Goal: Task Accomplishment & Management: Manage account settings

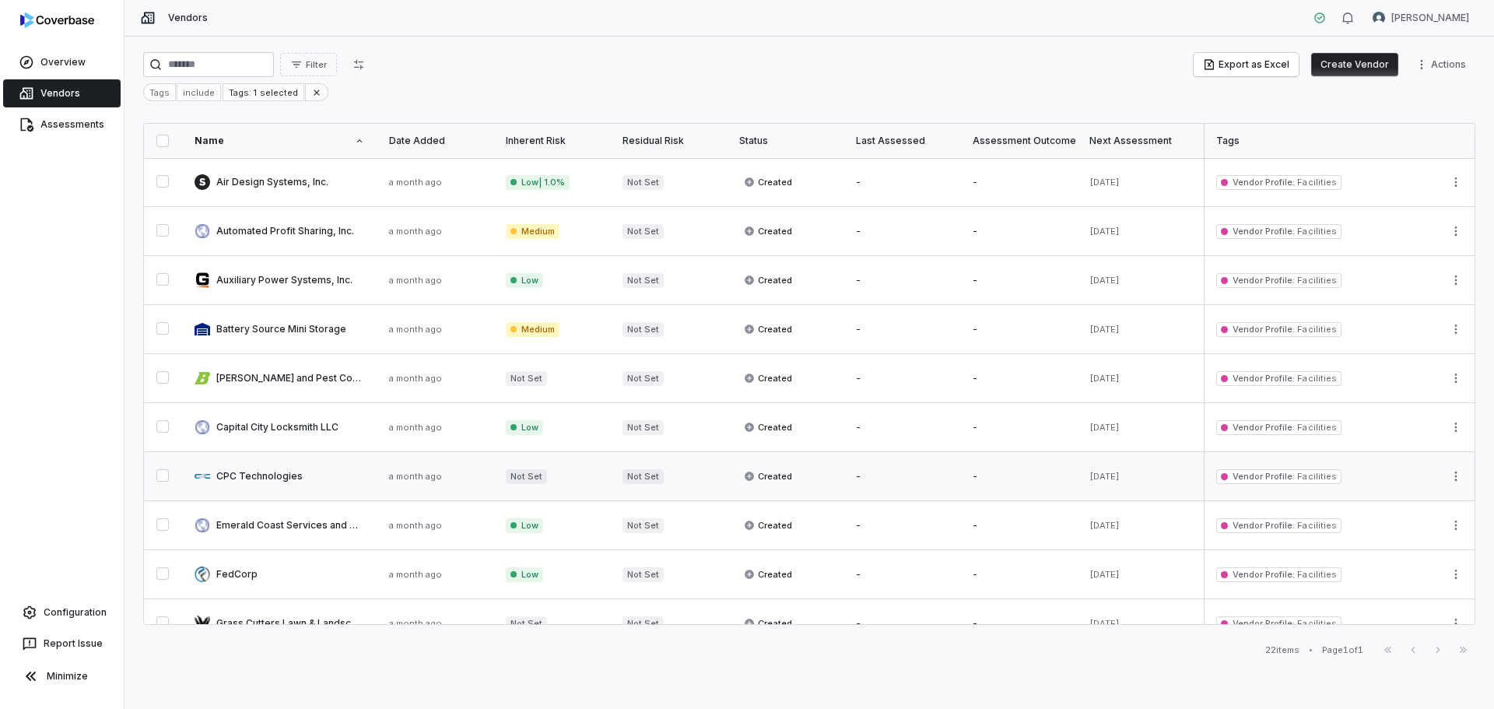
click at [270, 474] on link at bounding box center [279, 476] width 195 height 48
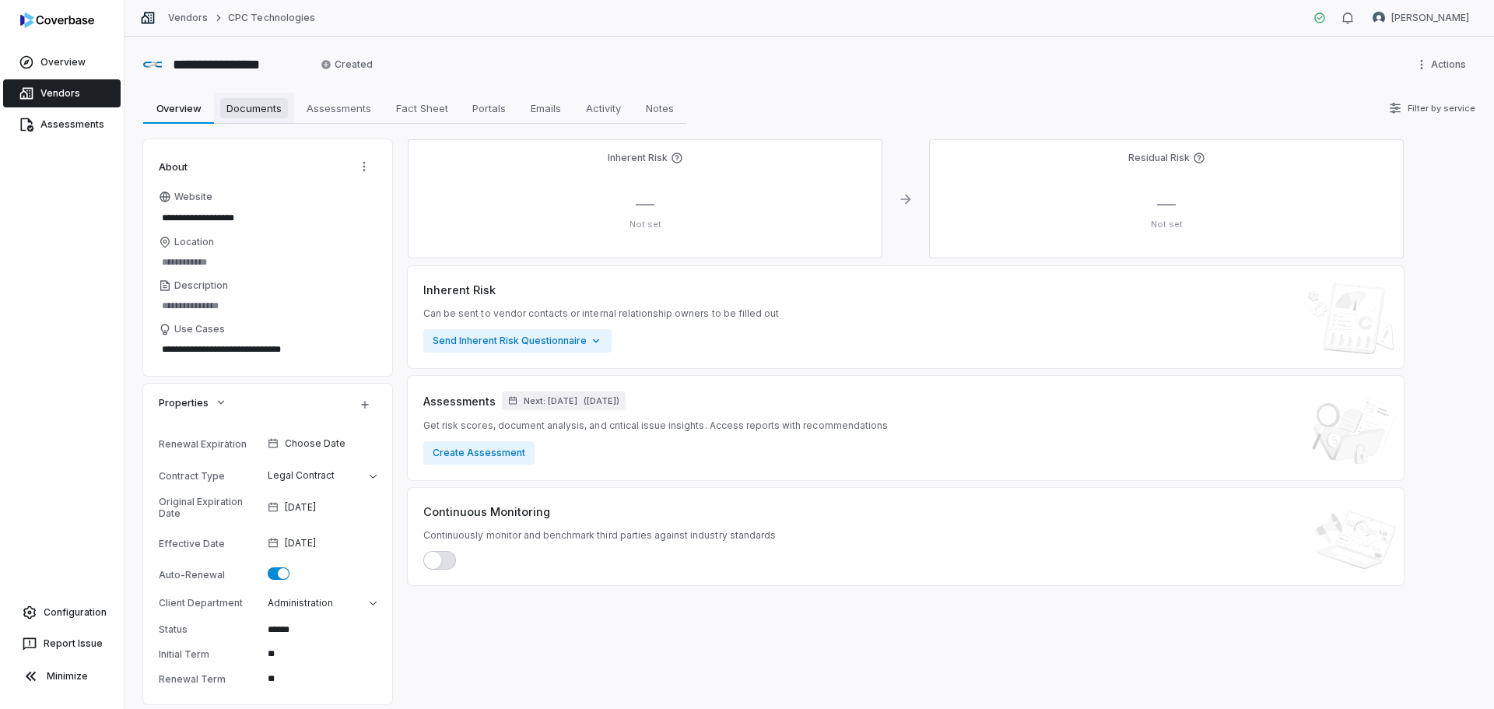
click at [254, 110] on span "Documents" at bounding box center [254, 108] width 68 height 20
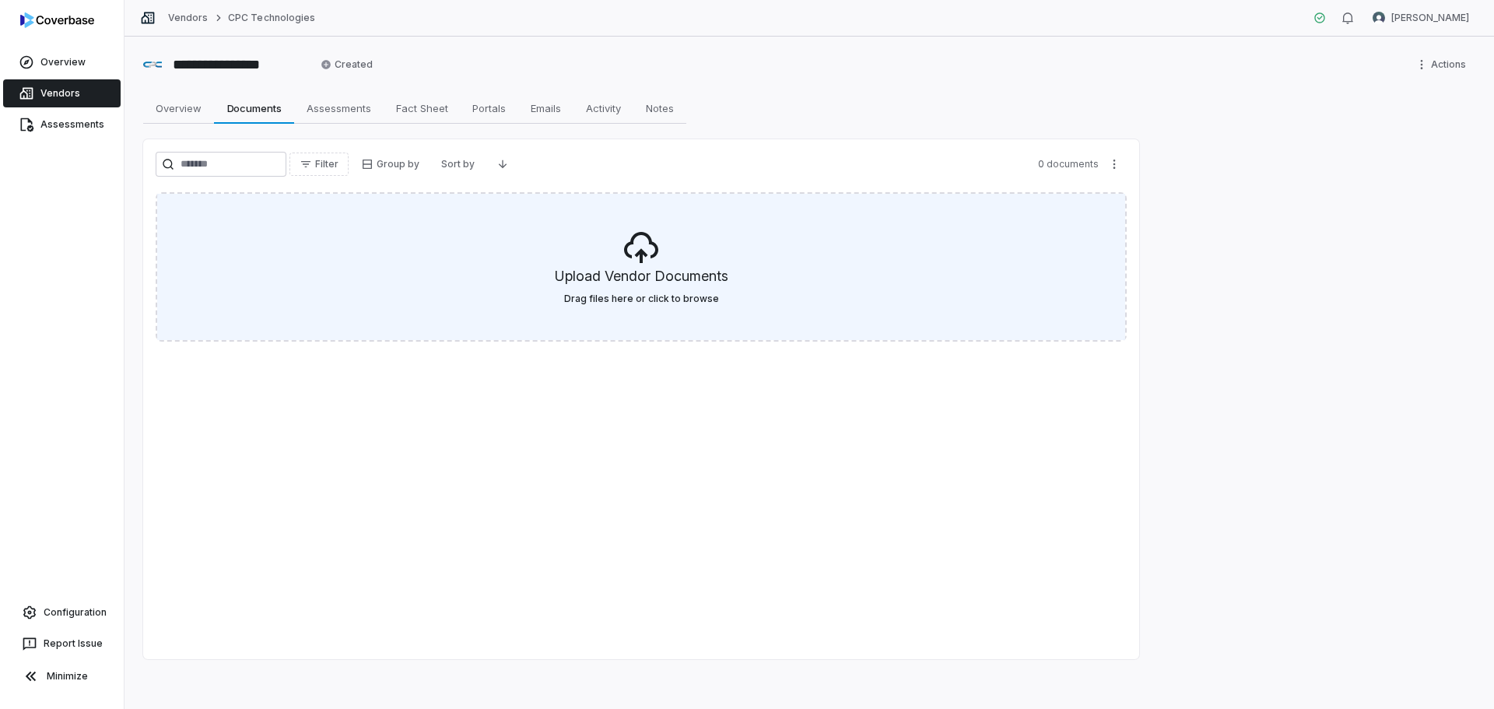
click at [614, 267] on h5 "Upload Vendor Documents" at bounding box center [642, 279] width 174 height 26
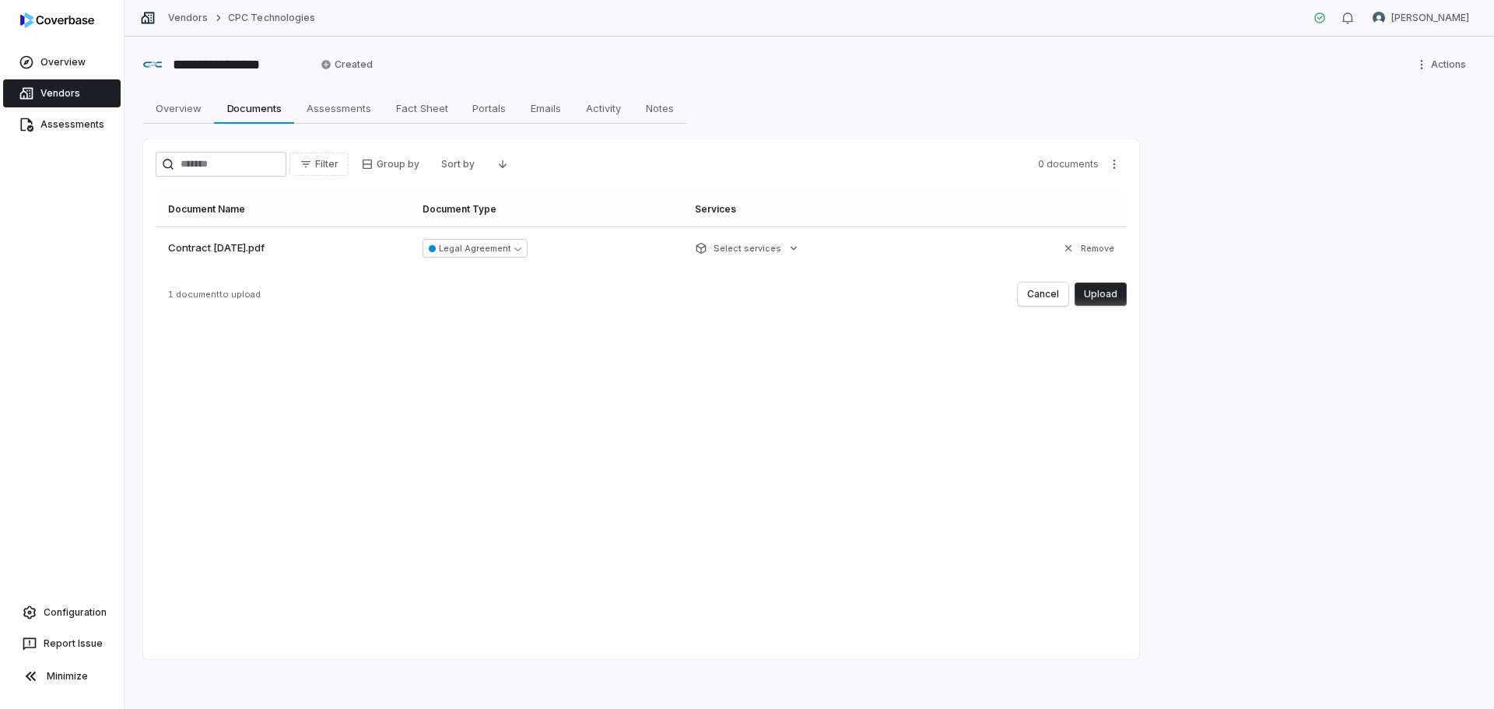
click at [1106, 302] on button "Upload" at bounding box center [1101, 293] width 52 height 23
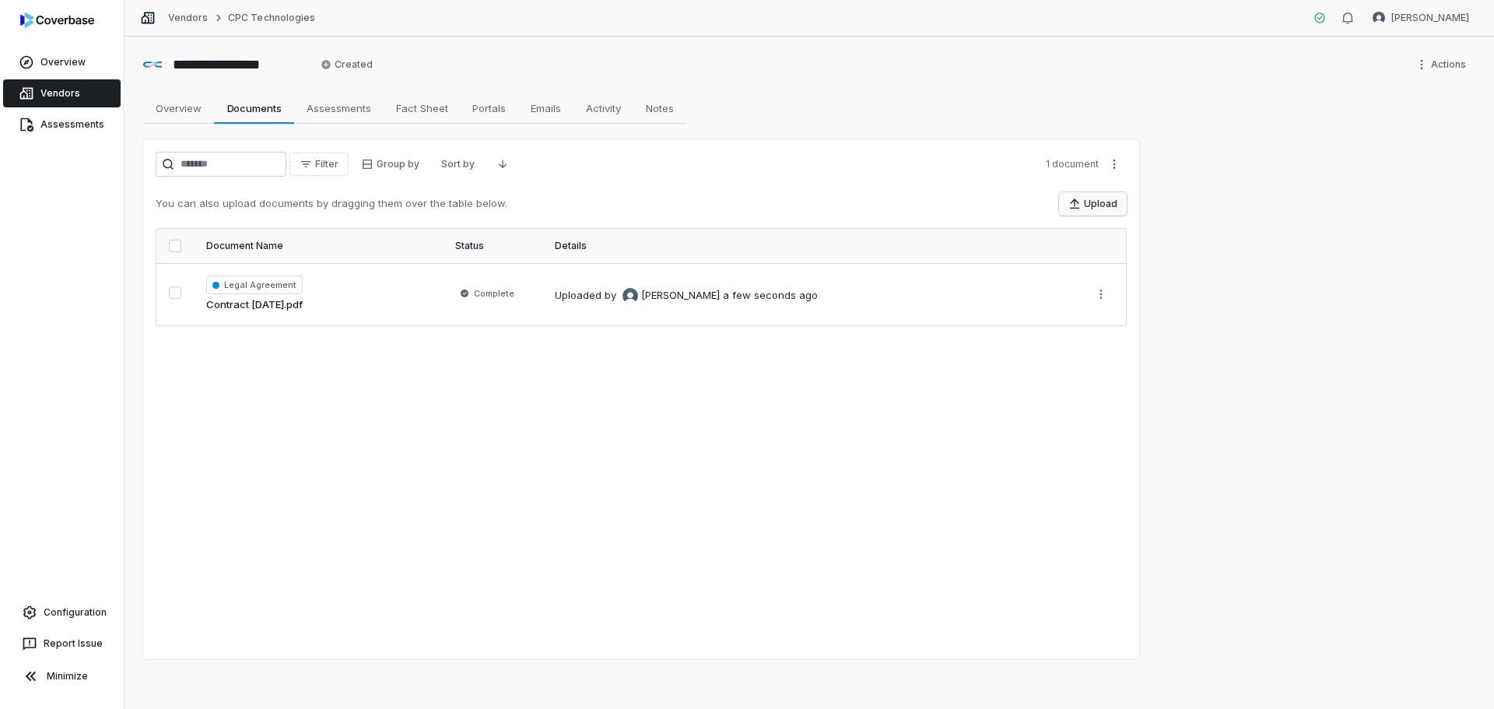
click at [1106, 194] on button "Upload" at bounding box center [1093, 203] width 68 height 23
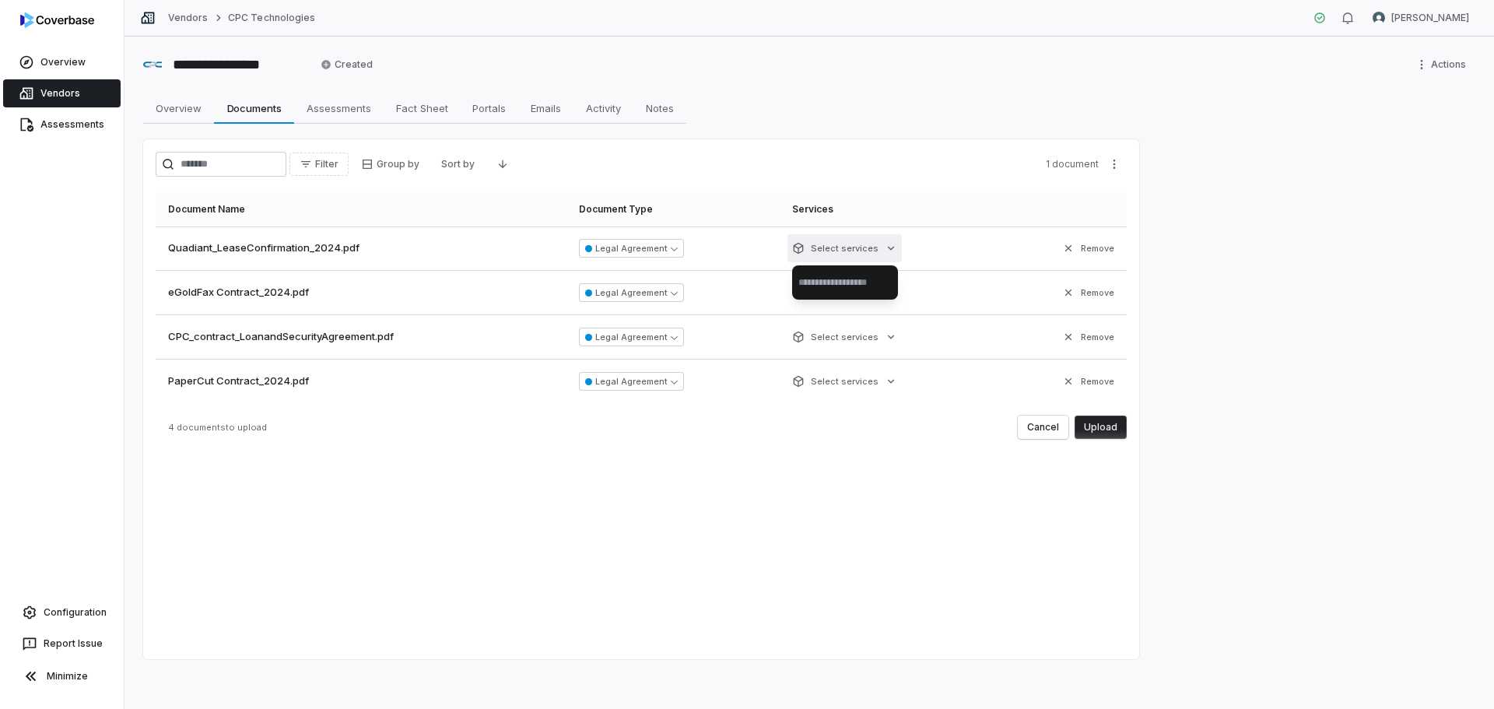
click at [858, 254] on html "**********" at bounding box center [747, 354] width 1494 height 709
click at [896, 205] on html "**********" at bounding box center [747, 354] width 1494 height 709
click at [893, 296] on html "**********" at bounding box center [747, 354] width 1494 height 709
click at [892, 296] on html "**********" at bounding box center [747, 354] width 1494 height 709
click at [1092, 425] on button "Upload" at bounding box center [1101, 427] width 52 height 23
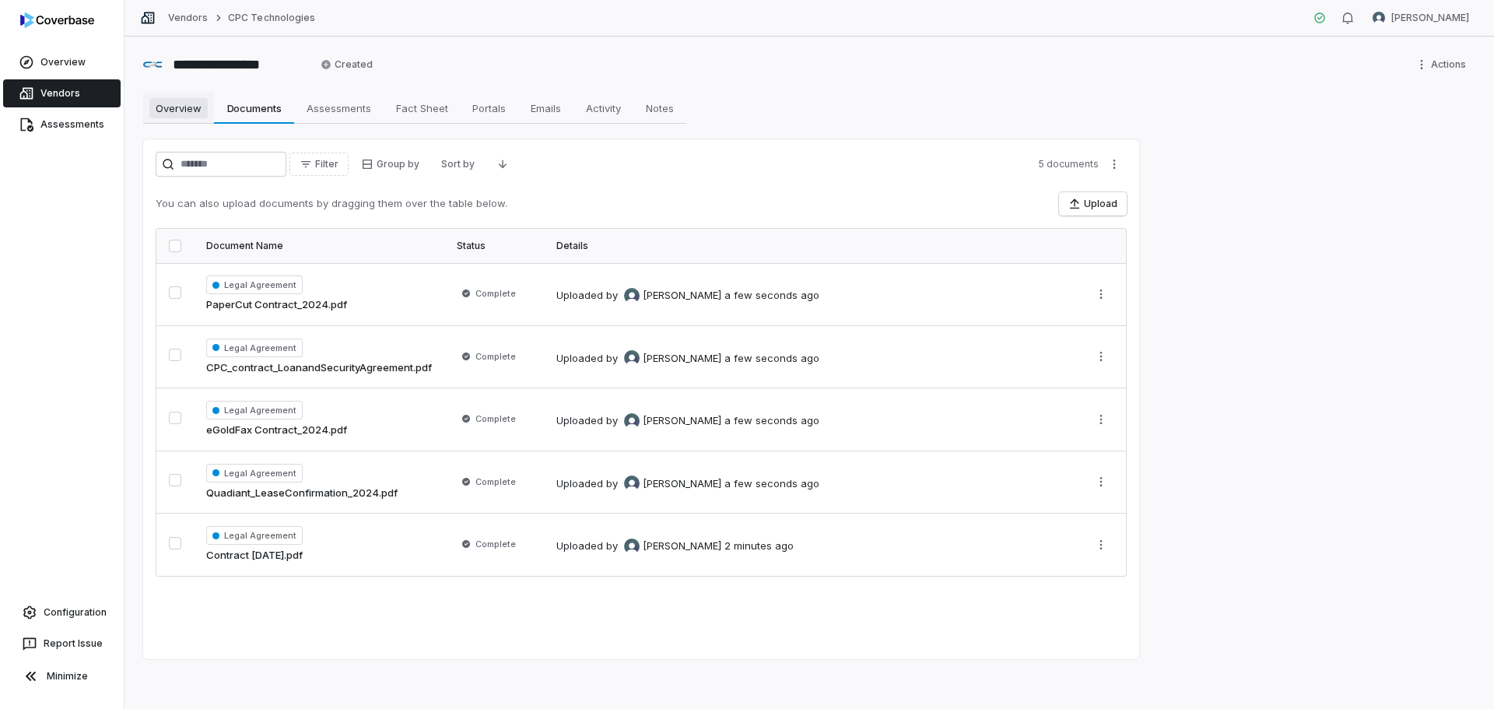
click at [181, 117] on span "Overview" at bounding box center [178, 108] width 58 height 20
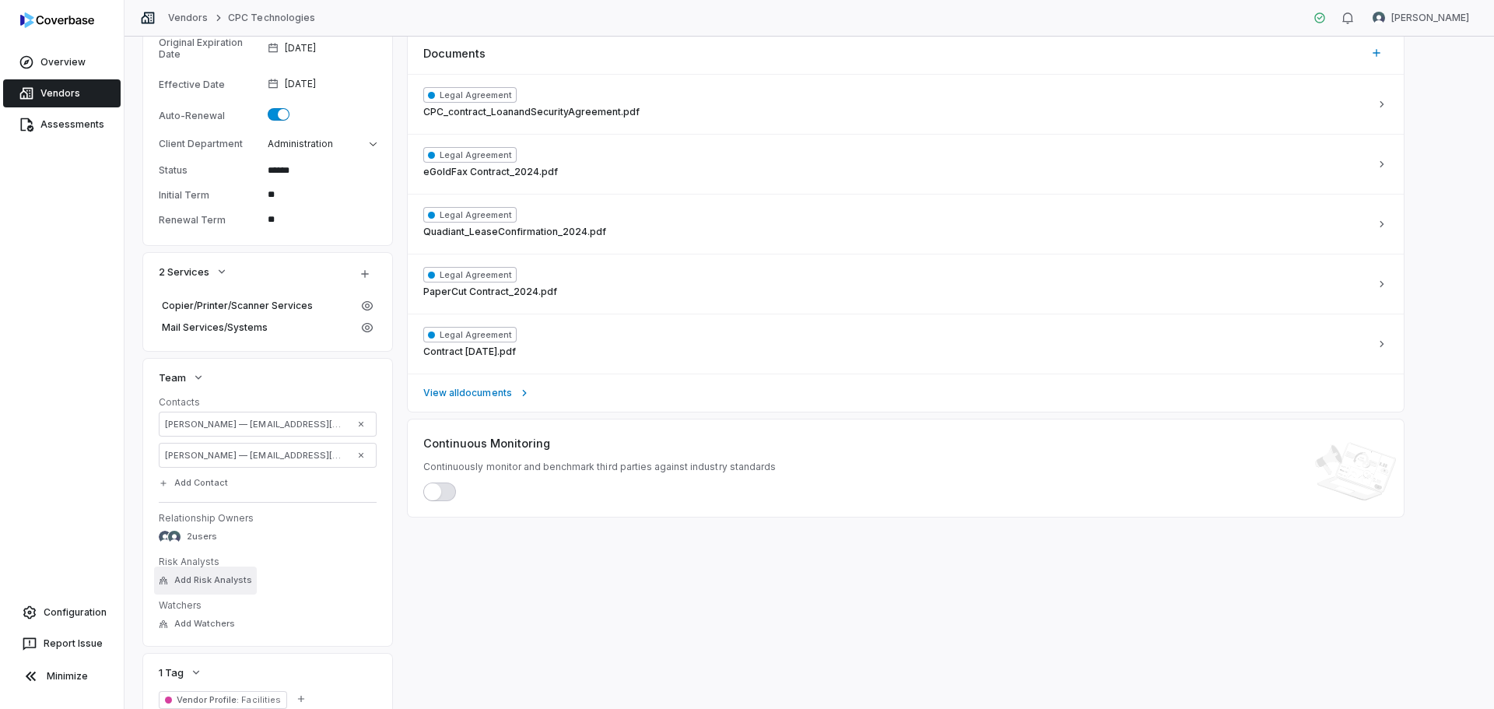
scroll to position [521, 0]
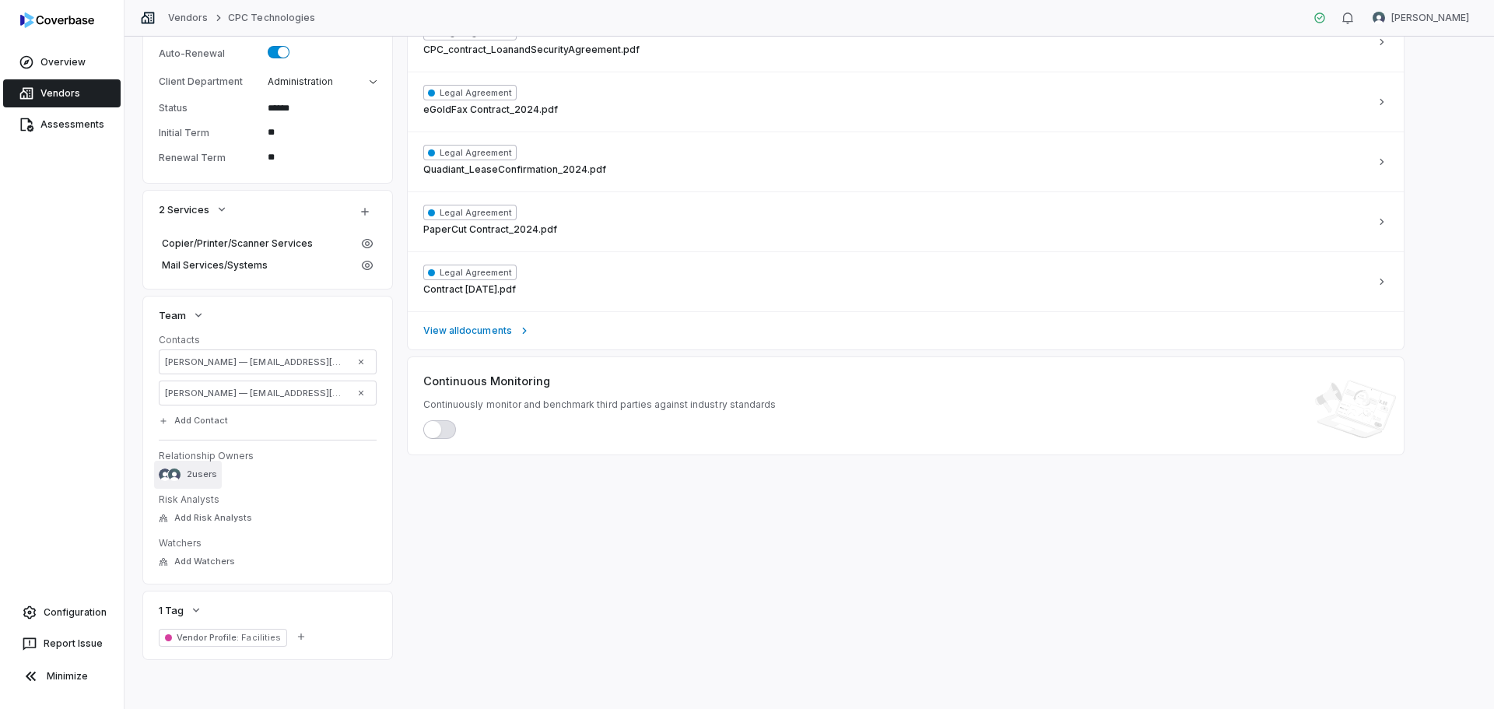
click at [203, 476] on span "2 users" at bounding box center [202, 474] width 30 height 12
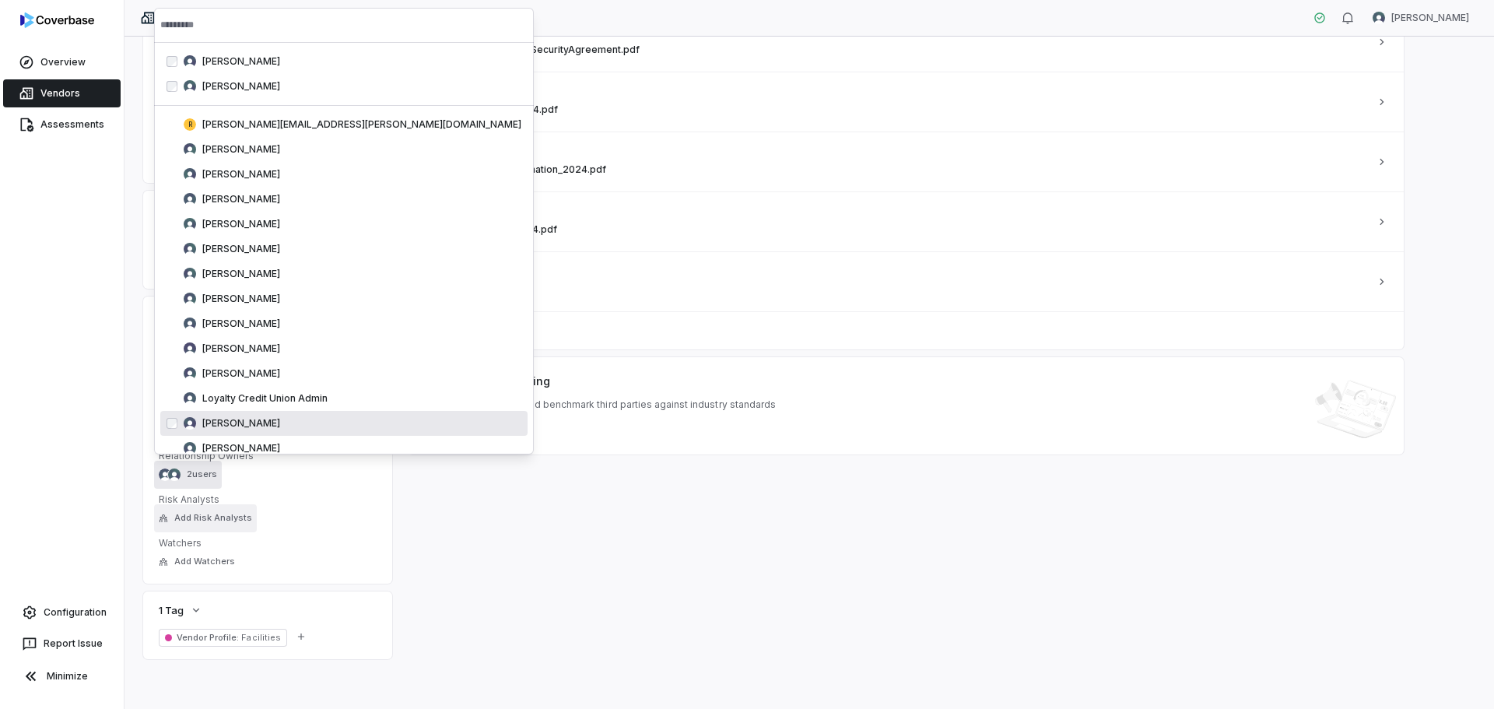
click at [212, 524] on button "Add Risk Analysts" at bounding box center [205, 518] width 103 height 28
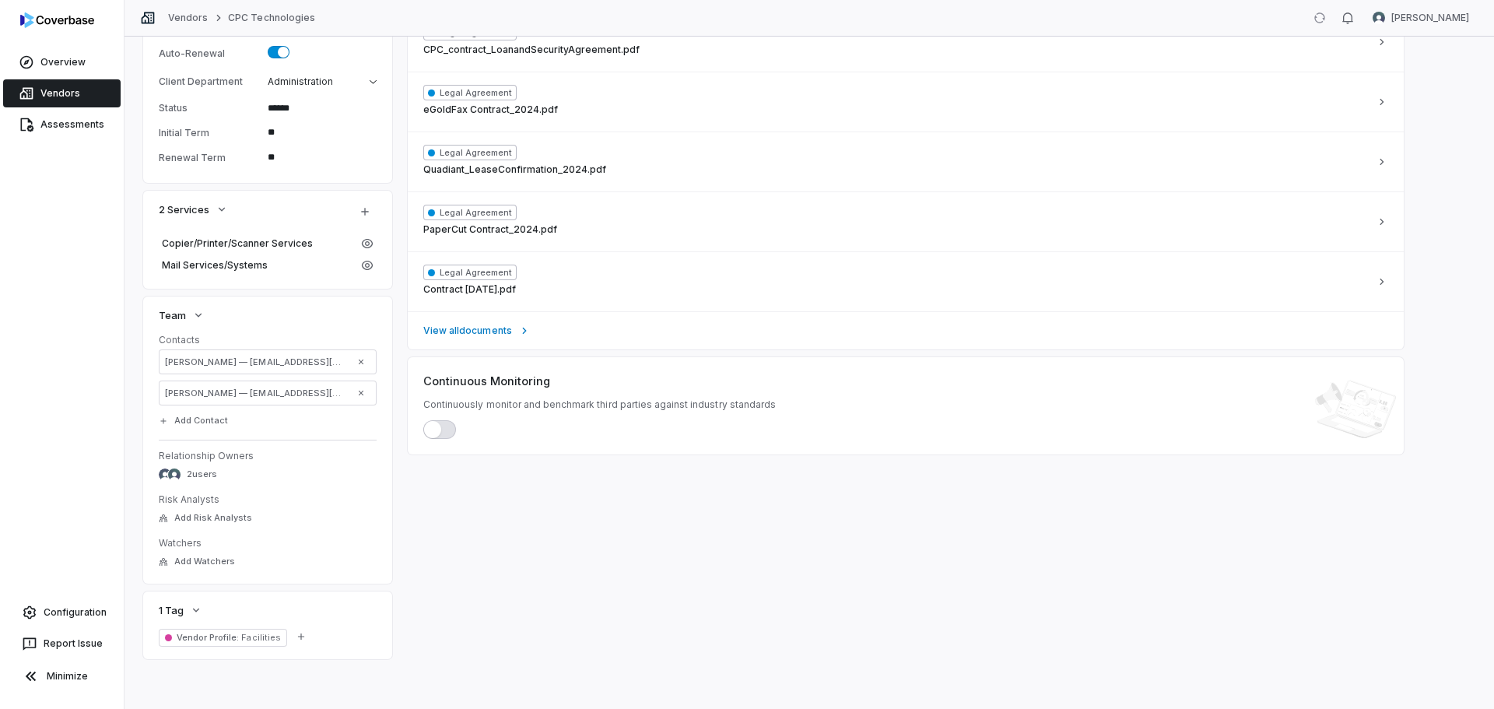
click at [345, 561] on dd "Add Watchers" at bounding box center [268, 561] width 218 height 19
click at [233, 520] on span "Add Risk Analysts" at bounding box center [213, 518] width 78 height 12
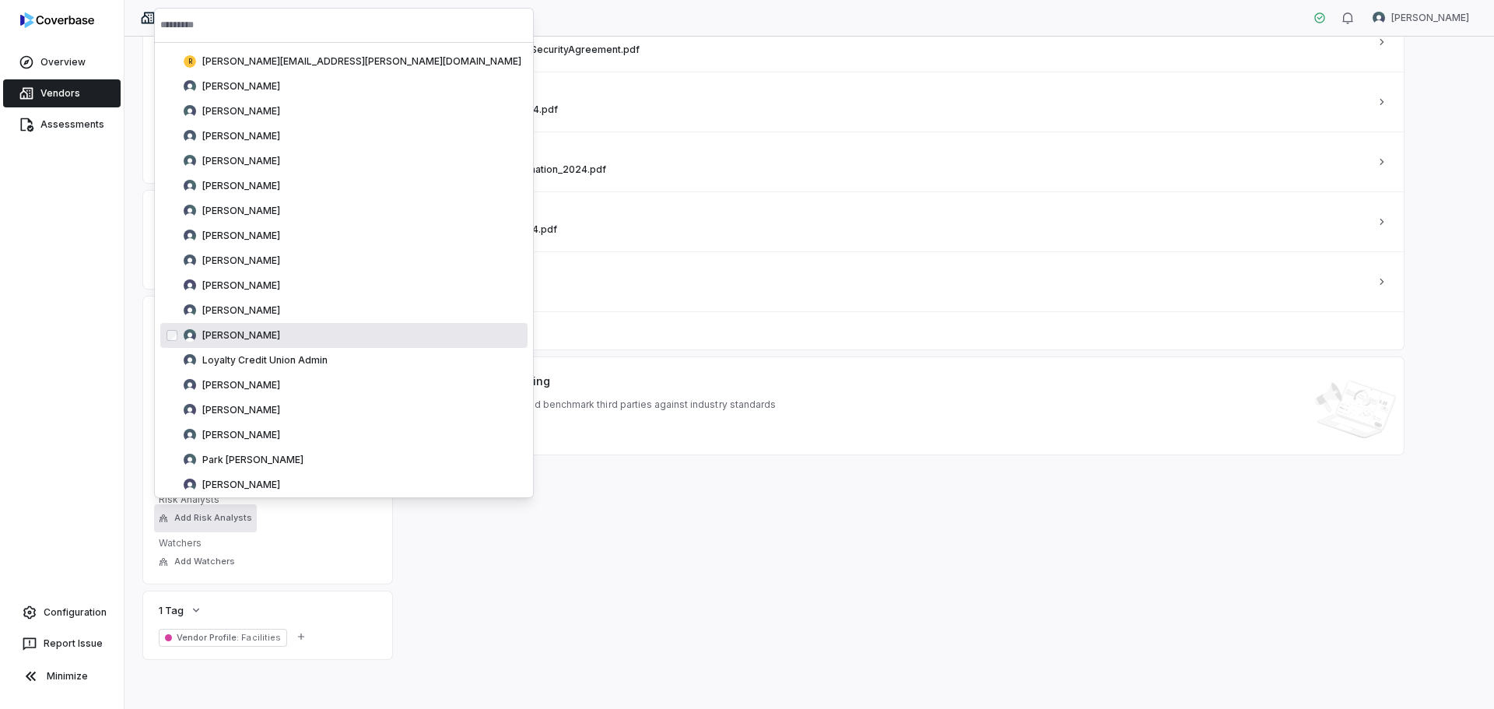
click at [214, 337] on span "[PERSON_NAME]" at bounding box center [241, 335] width 78 height 12
click at [314, 569] on dd "Add Watchers" at bounding box center [268, 561] width 218 height 19
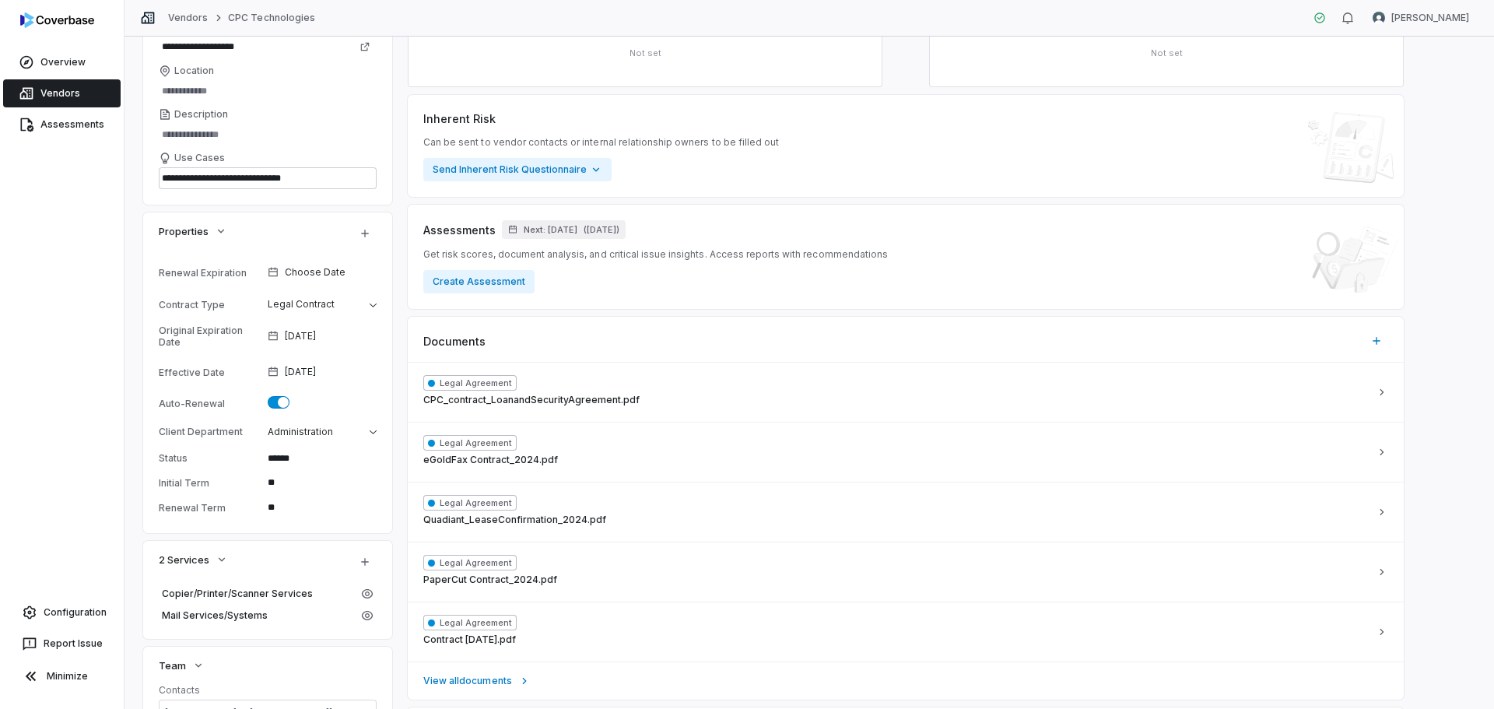
scroll to position [0, 0]
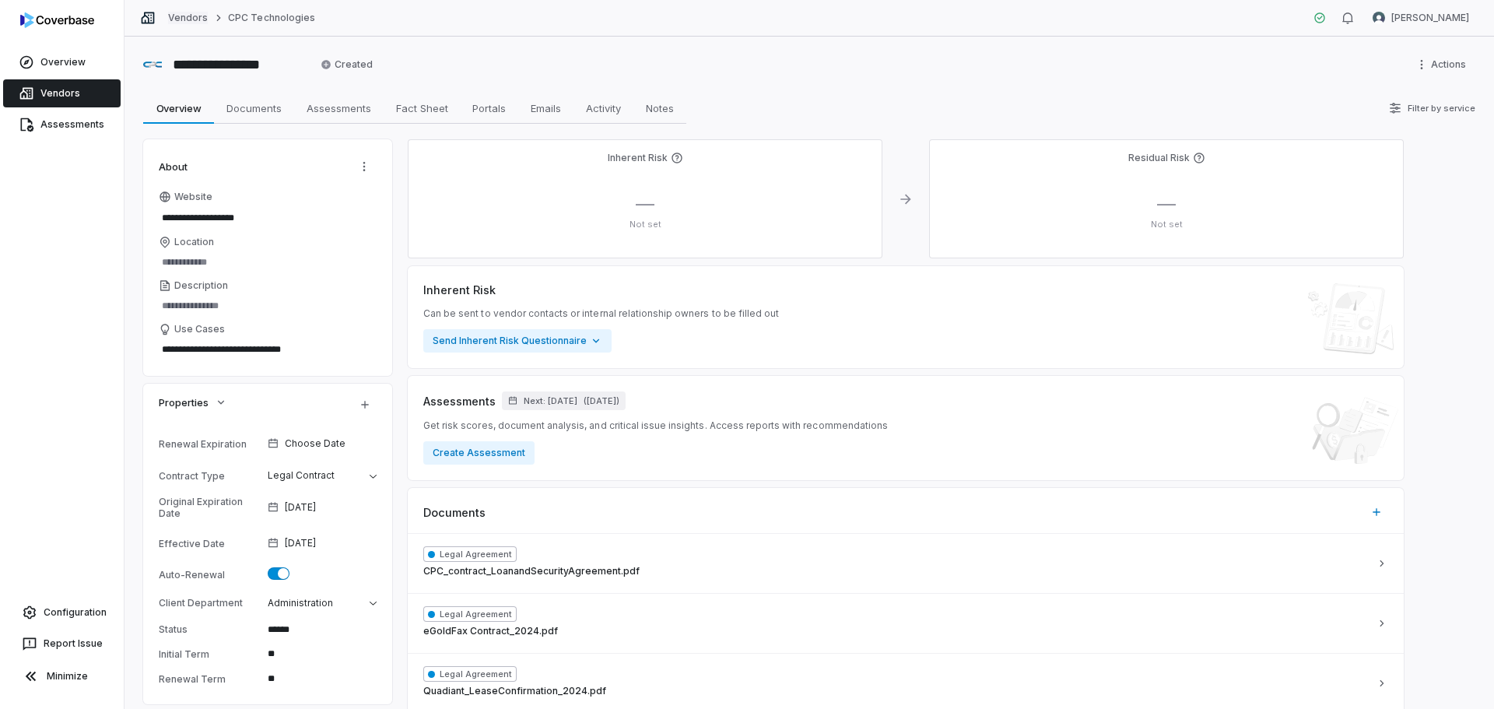
click at [191, 21] on link "Vendors" at bounding box center [188, 18] width 40 height 12
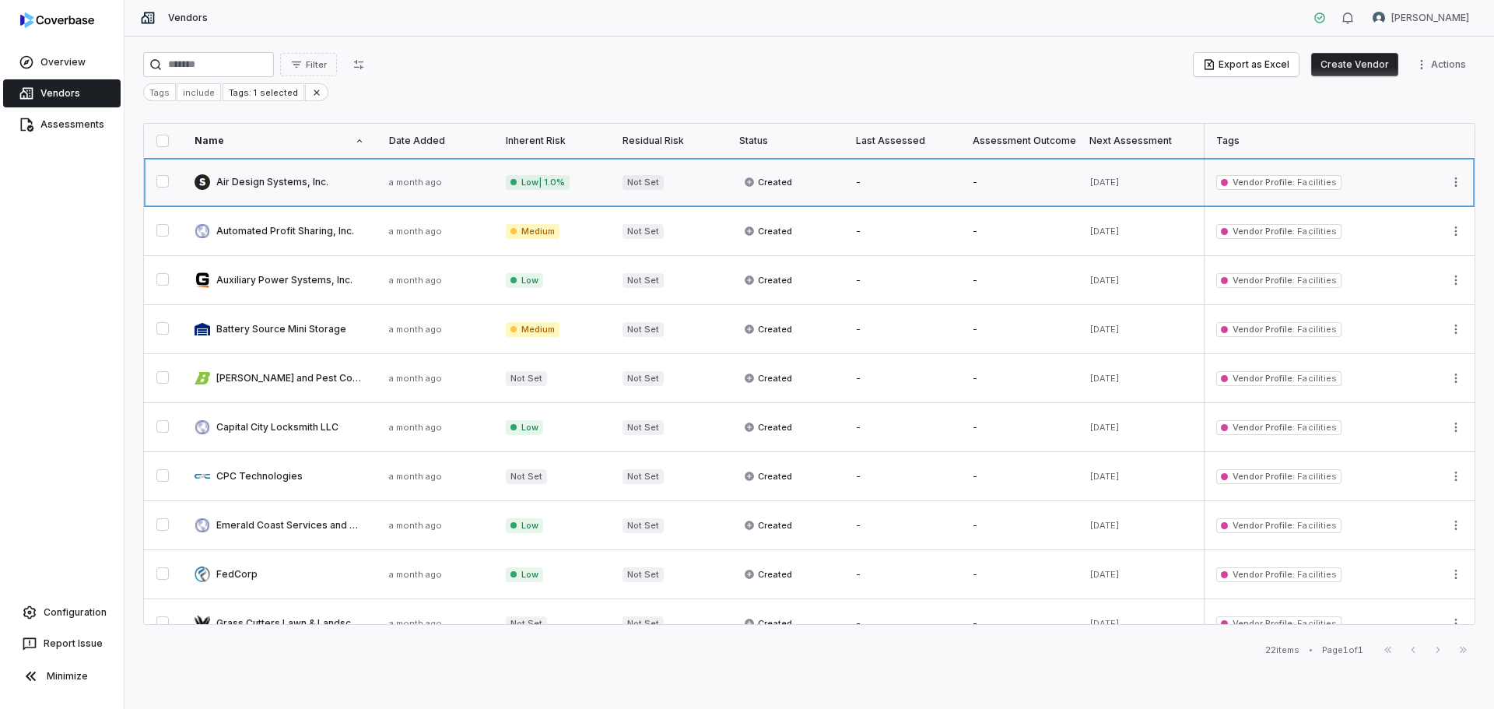
click at [285, 186] on link at bounding box center [279, 182] width 195 height 48
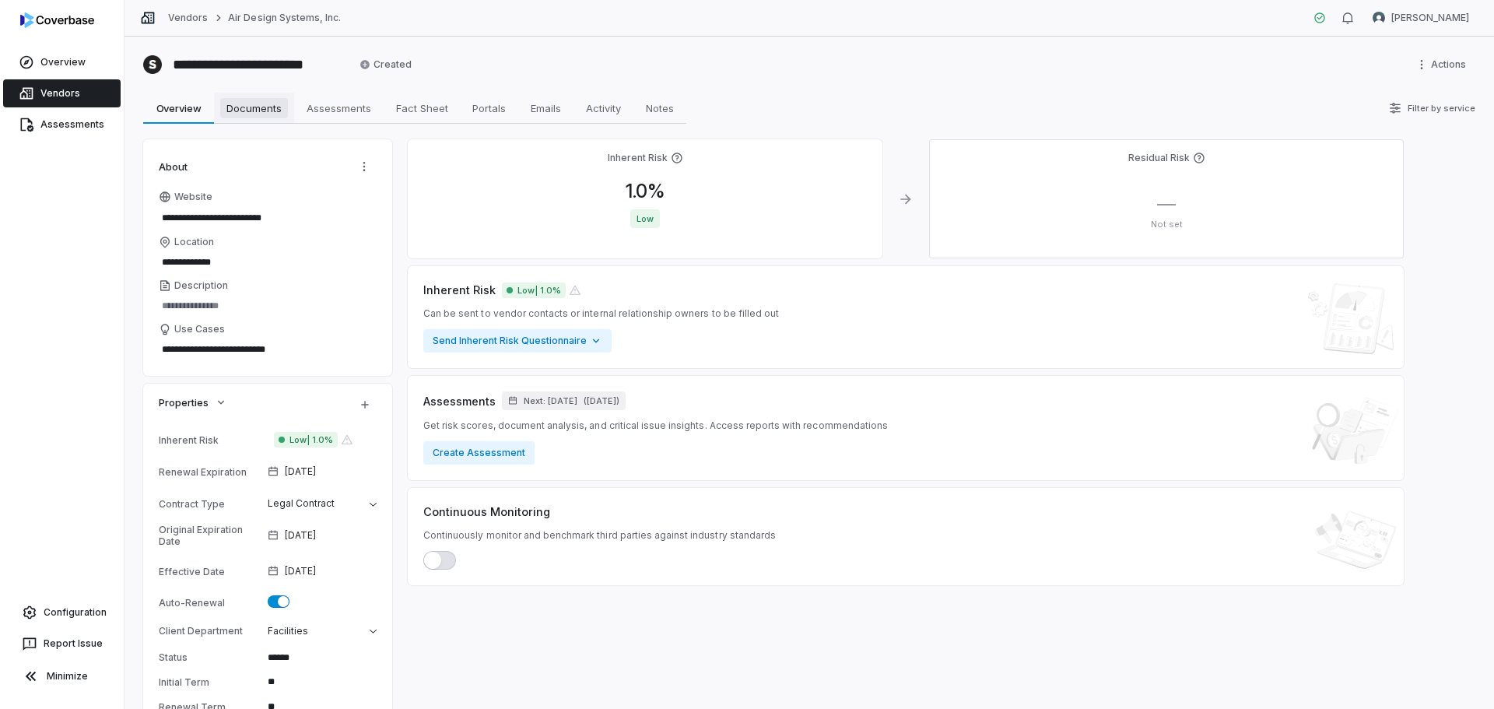
click at [263, 114] on span "Documents" at bounding box center [254, 108] width 68 height 20
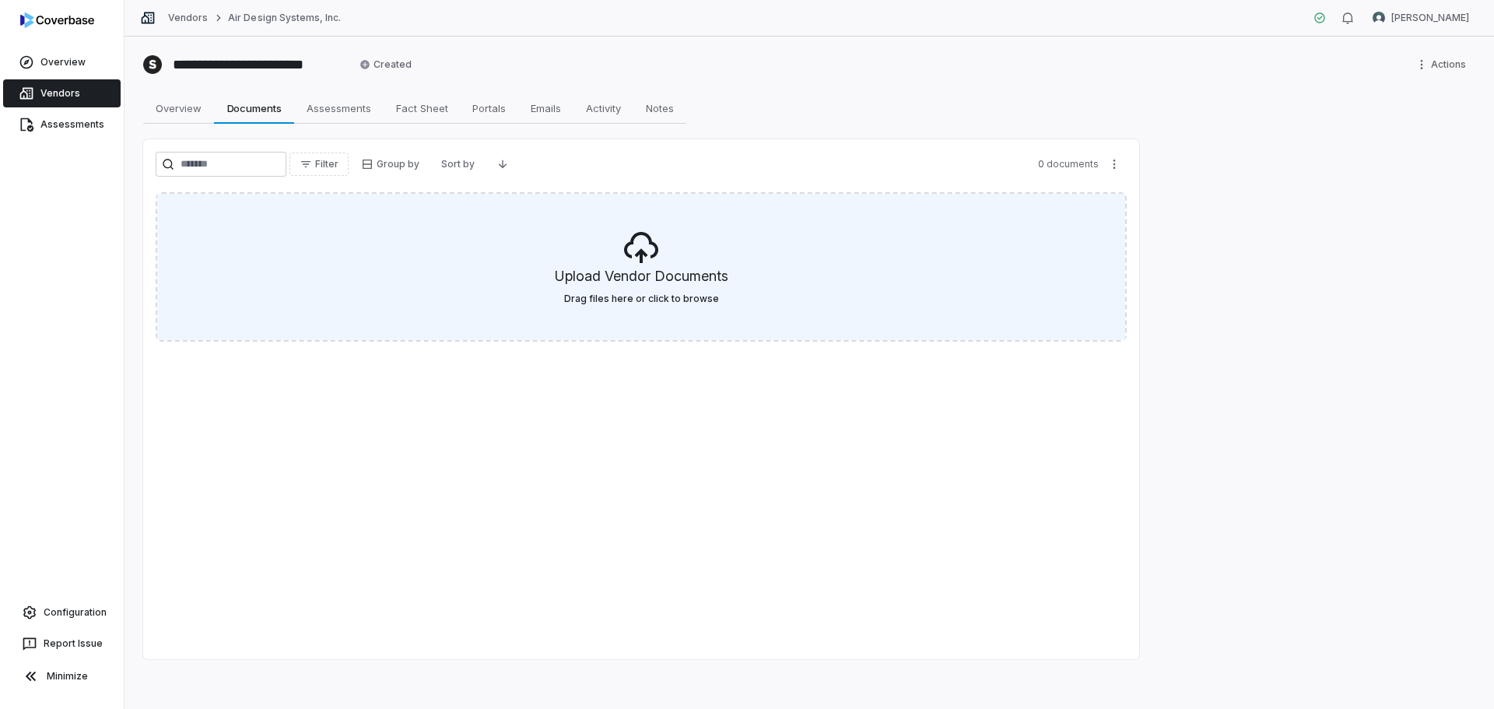
click at [596, 265] on div "Upload Vendor Documents Drag files here or click to browse" at bounding box center [641, 267] width 968 height 146
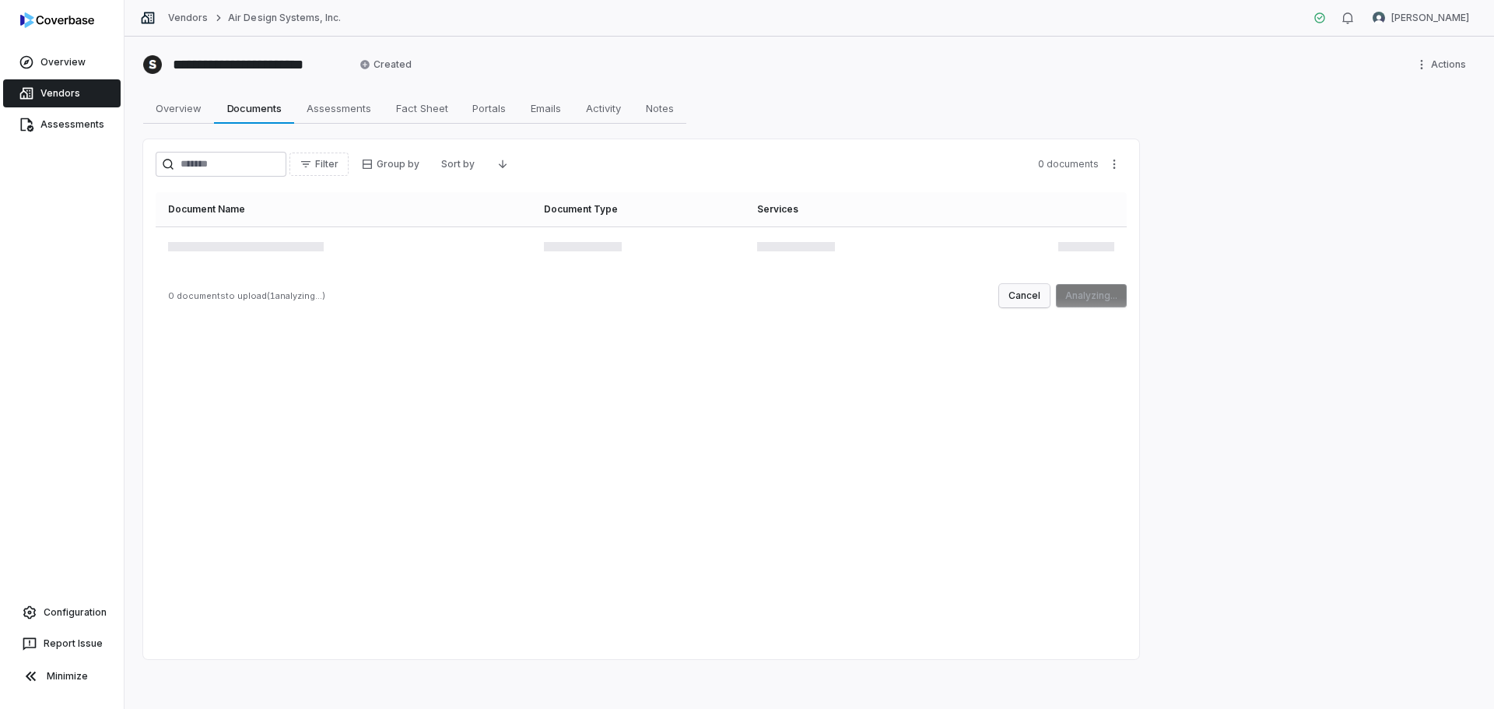
click at [1022, 295] on button "Cancel" at bounding box center [1024, 295] width 51 height 23
click at [1031, 303] on button "Cancel" at bounding box center [1024, 295] width 51 height 23
click at [1019, 290] on button "Cancel" at bounding box center [1024, 295] width 51 height 23
click at [188, 21] on link "Vendors" at bounding box center [188, 18] width 40 height 12
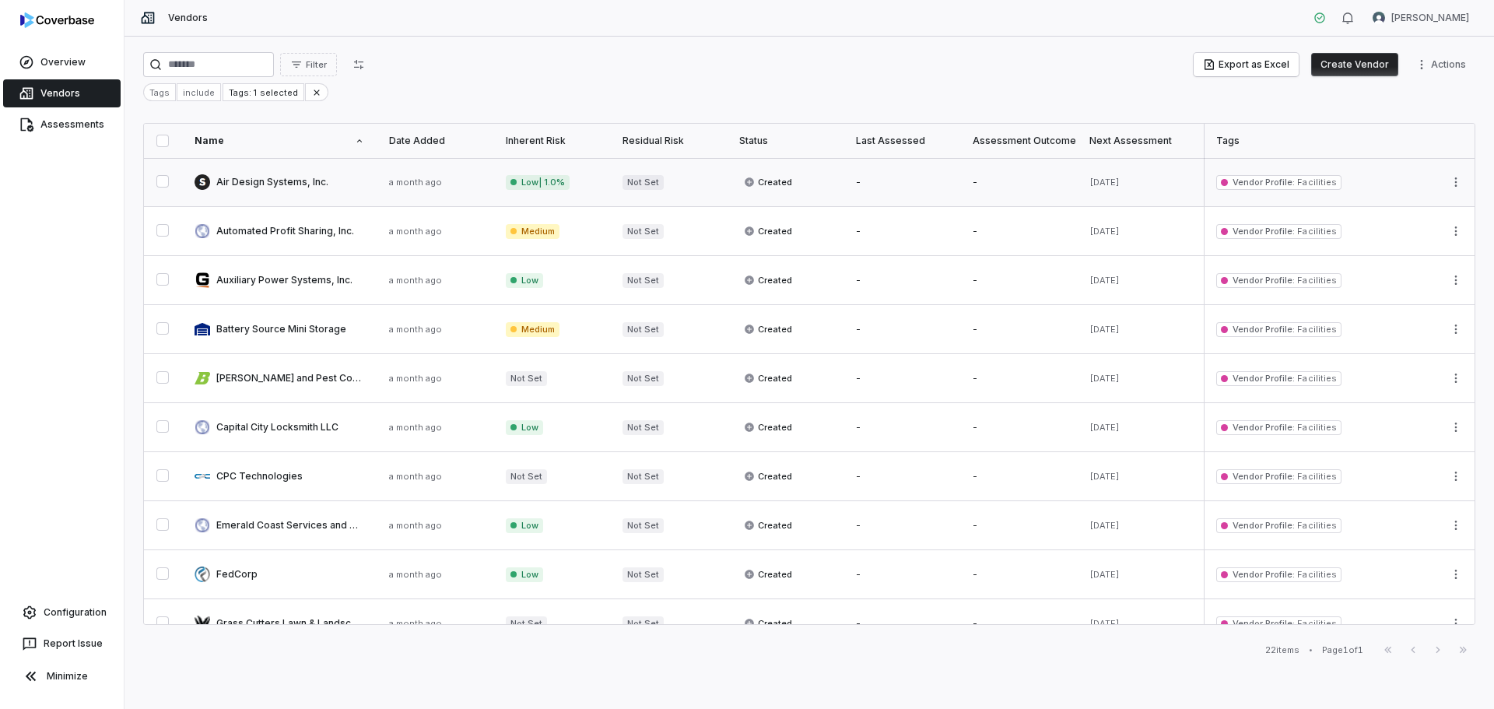
click at [293, 191] on link at bounding box center [279, 182] width 195 height 48
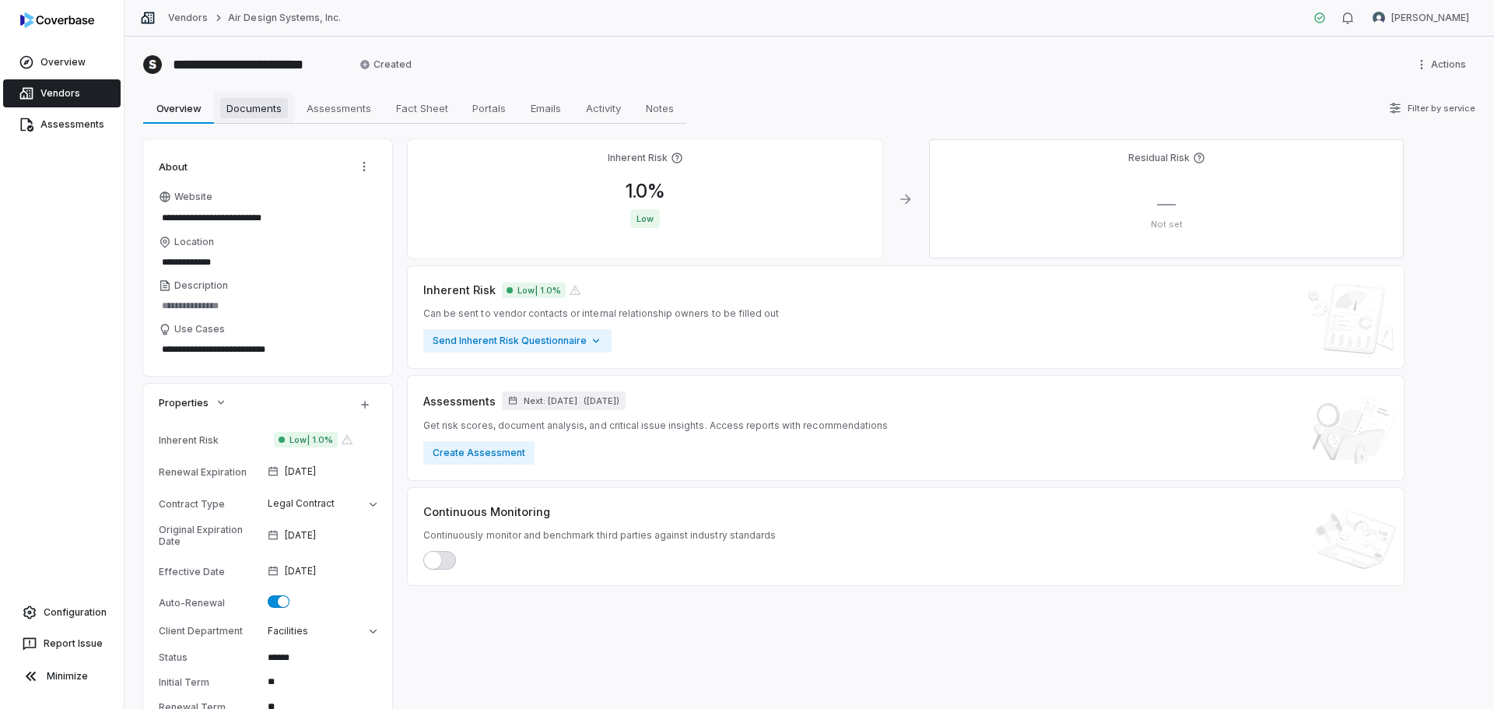
click at [233, 115] on span "Documents" at bounding box center [254, 108] width 68 height 20
type textarea "*"
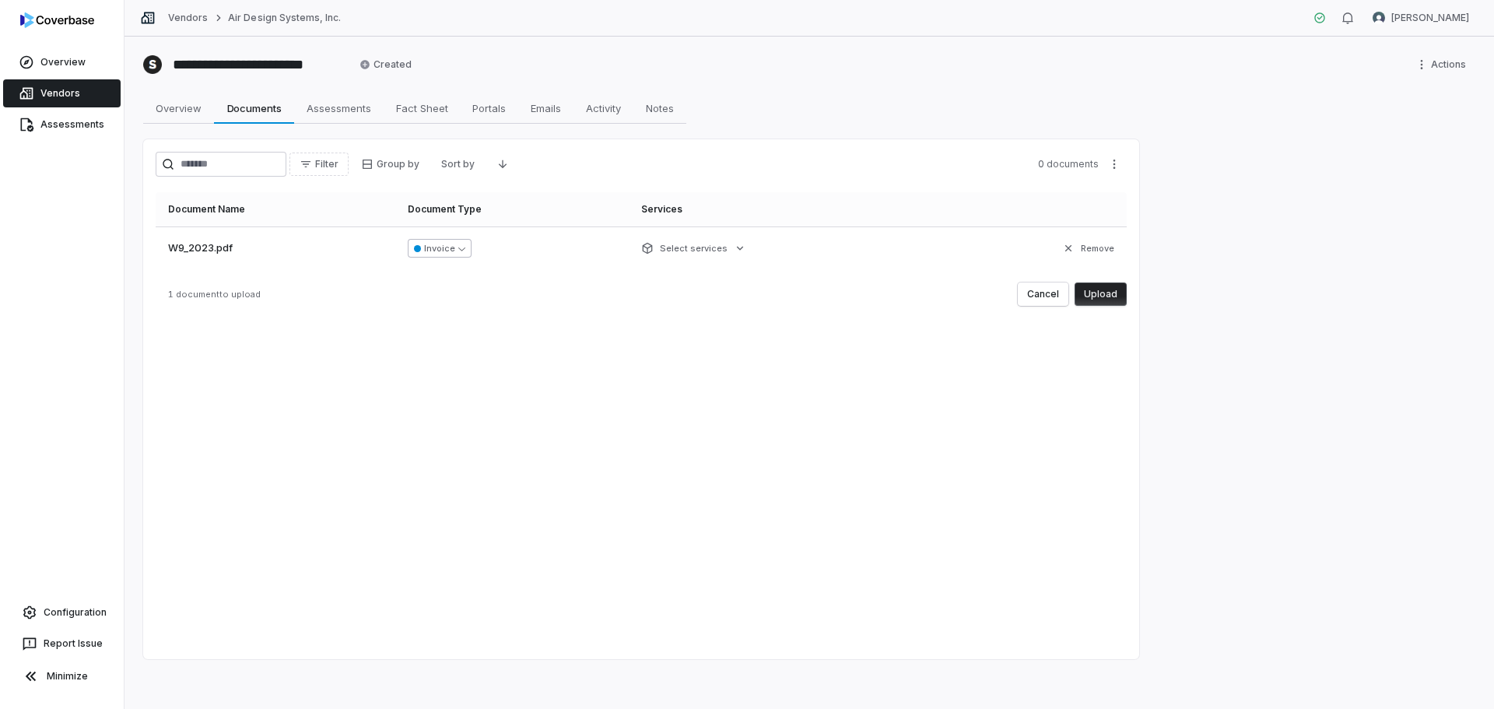
click at [458, 254] on button "Invoice" at bounding box center [440, 248] width 64 height 19
click at [428, 289] on input "**" at bounding box center [441, 281] width 187 height 34
type input "*"
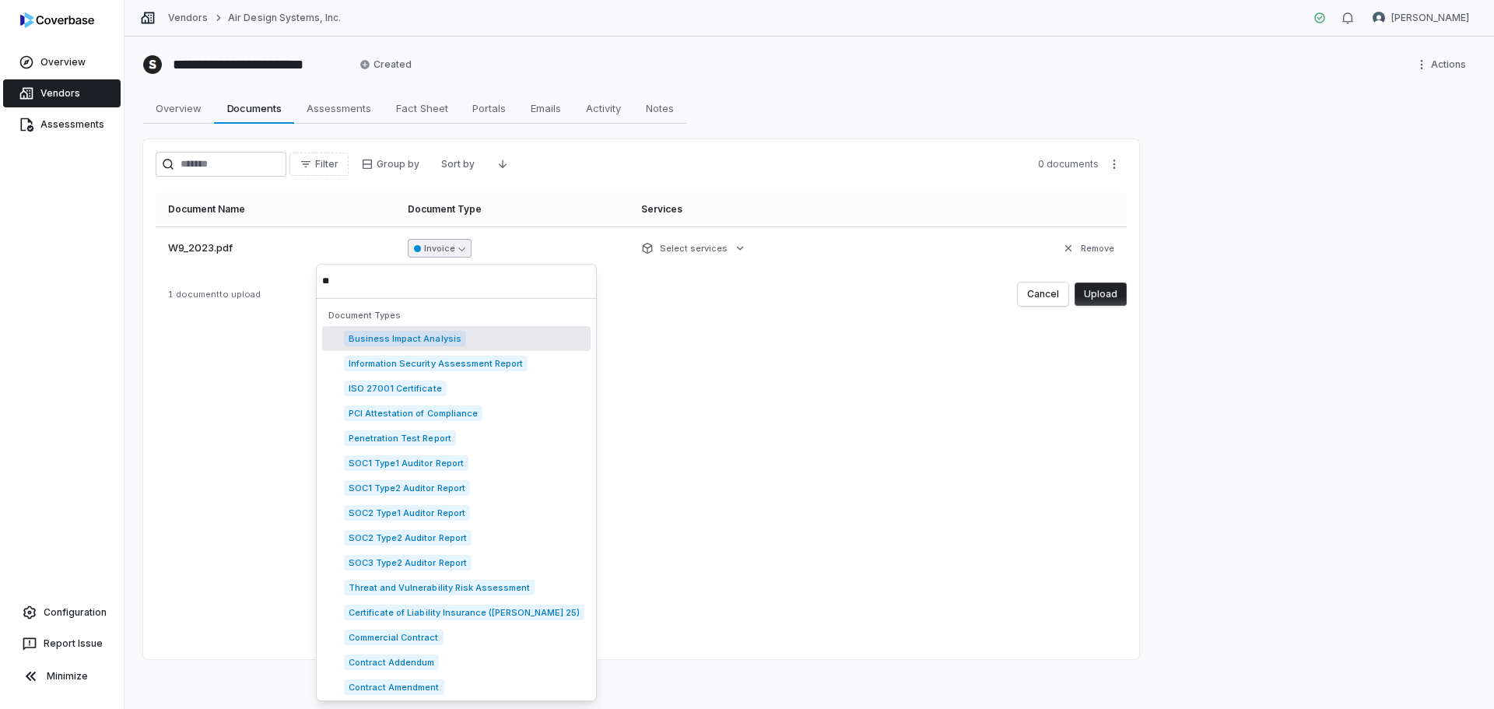
type input "*"
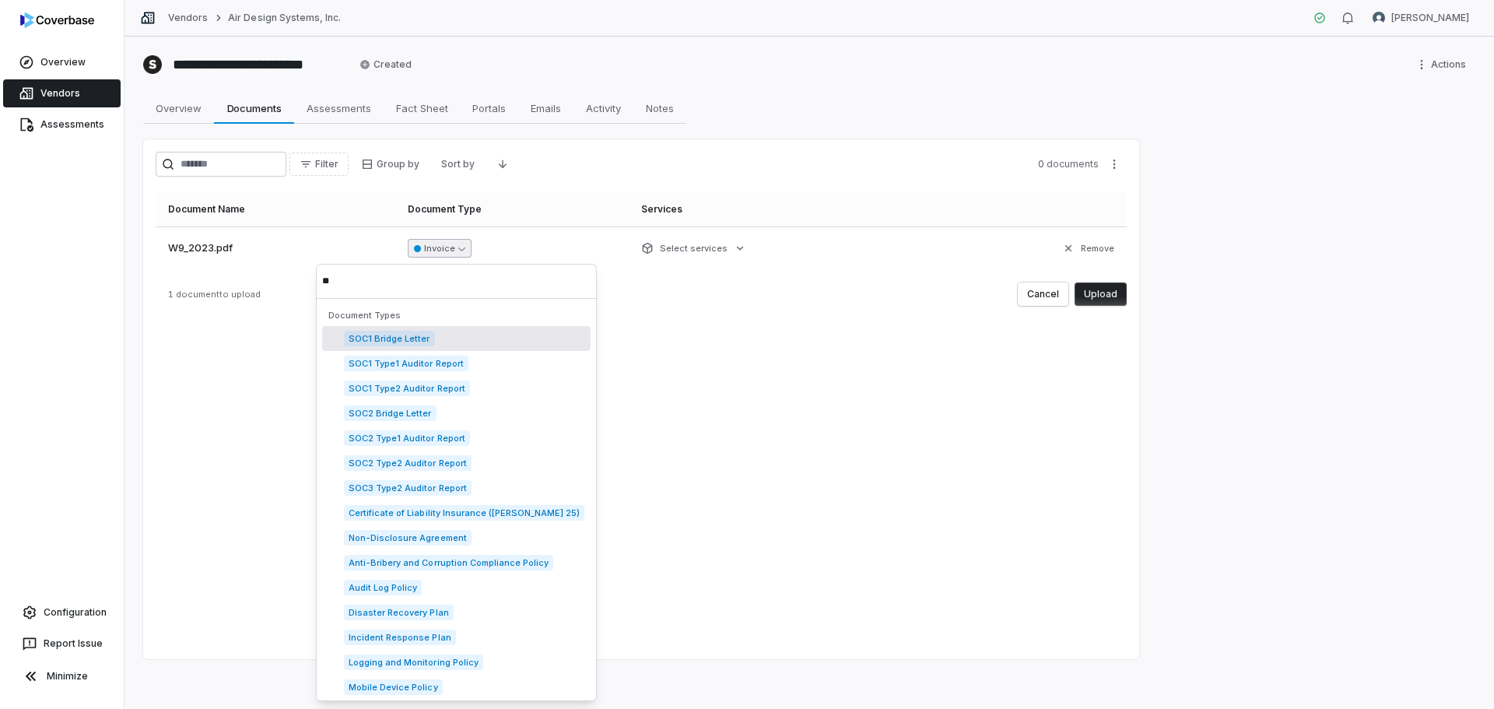
type input "*"
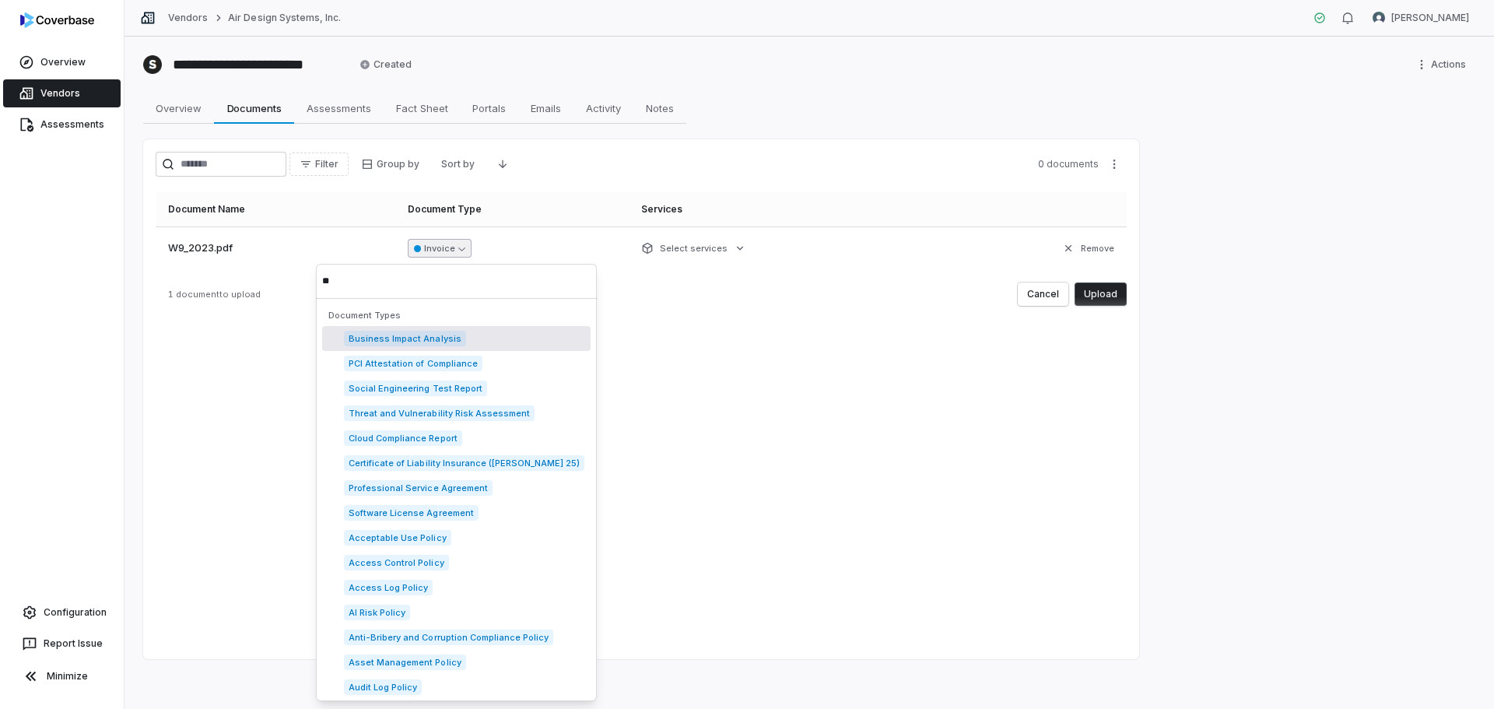
type input "*"
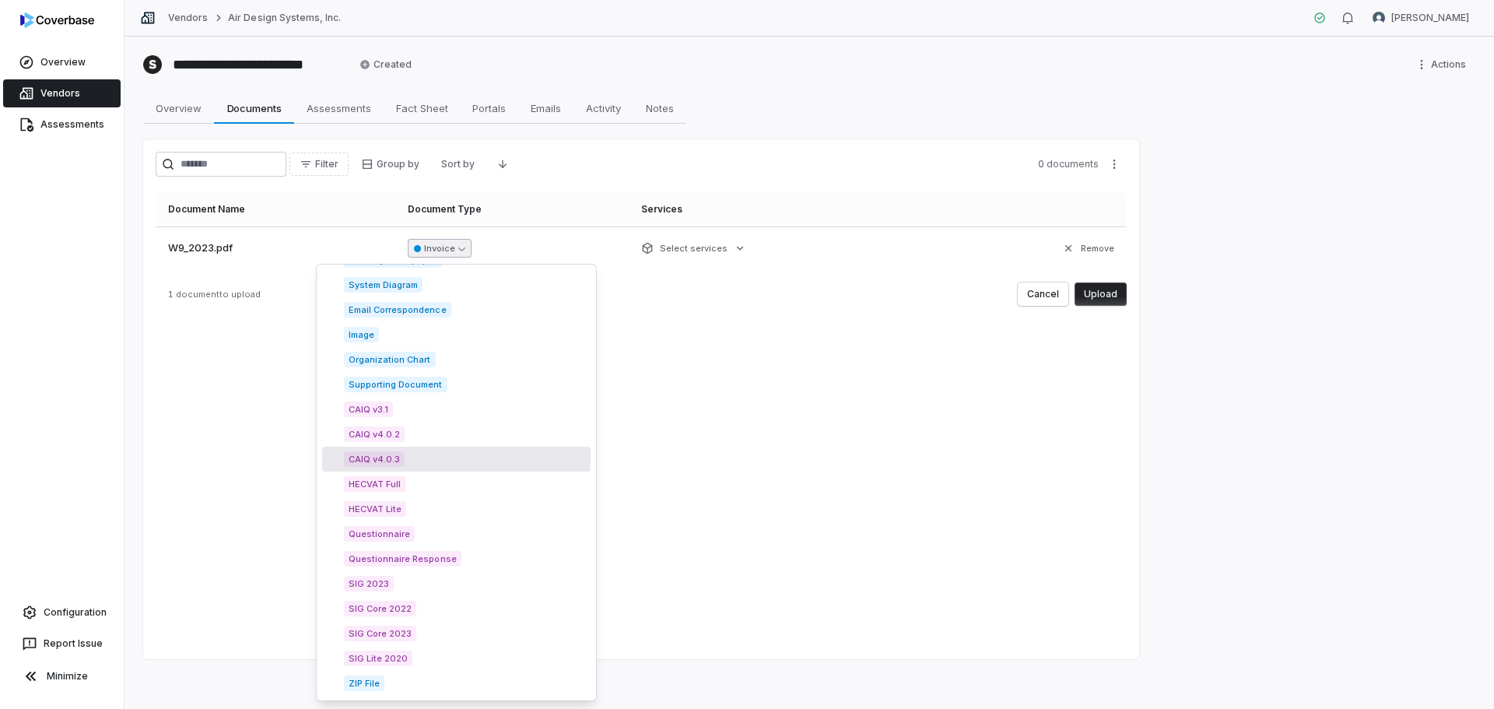
scroll to position [2196, 0]
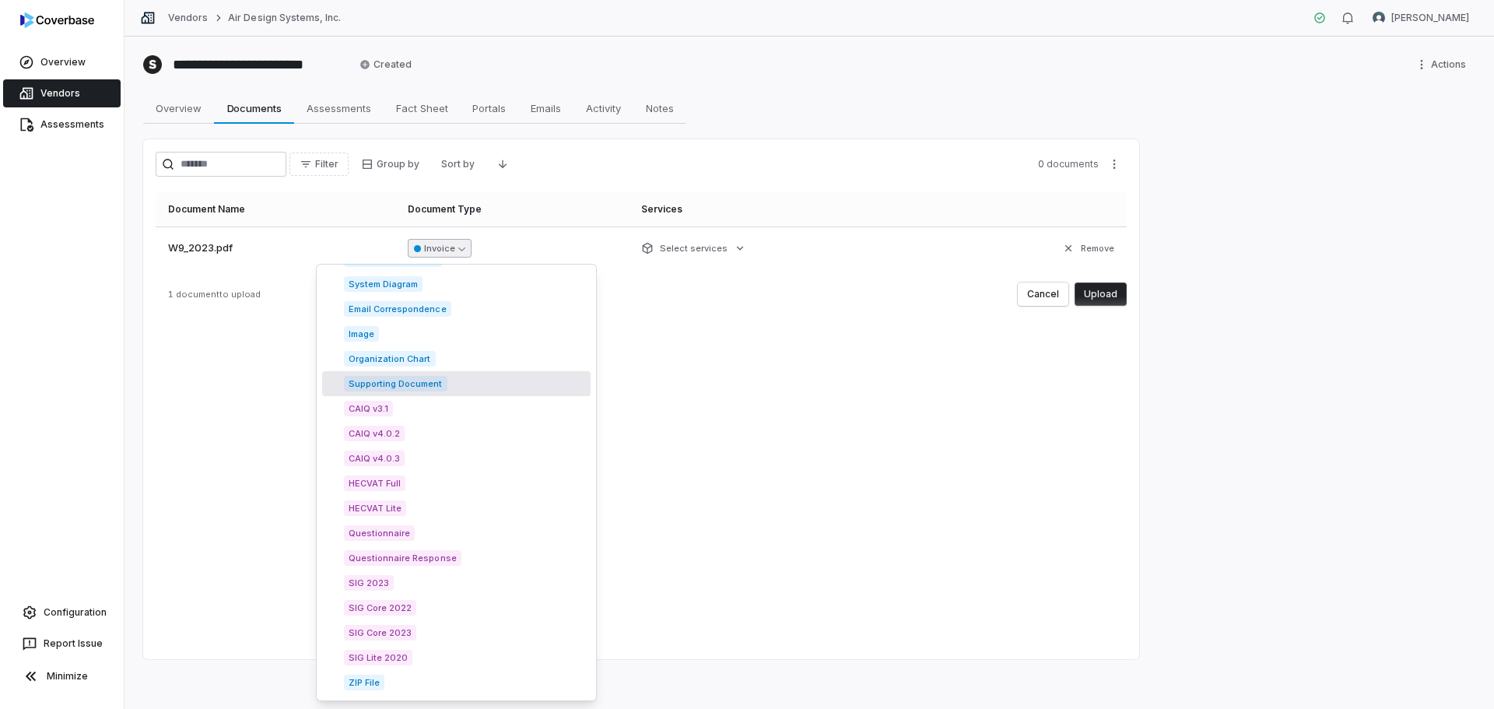
click at [423, 385] on span "Supporting Document" at bounding box center [395, 384] width 103 height 16
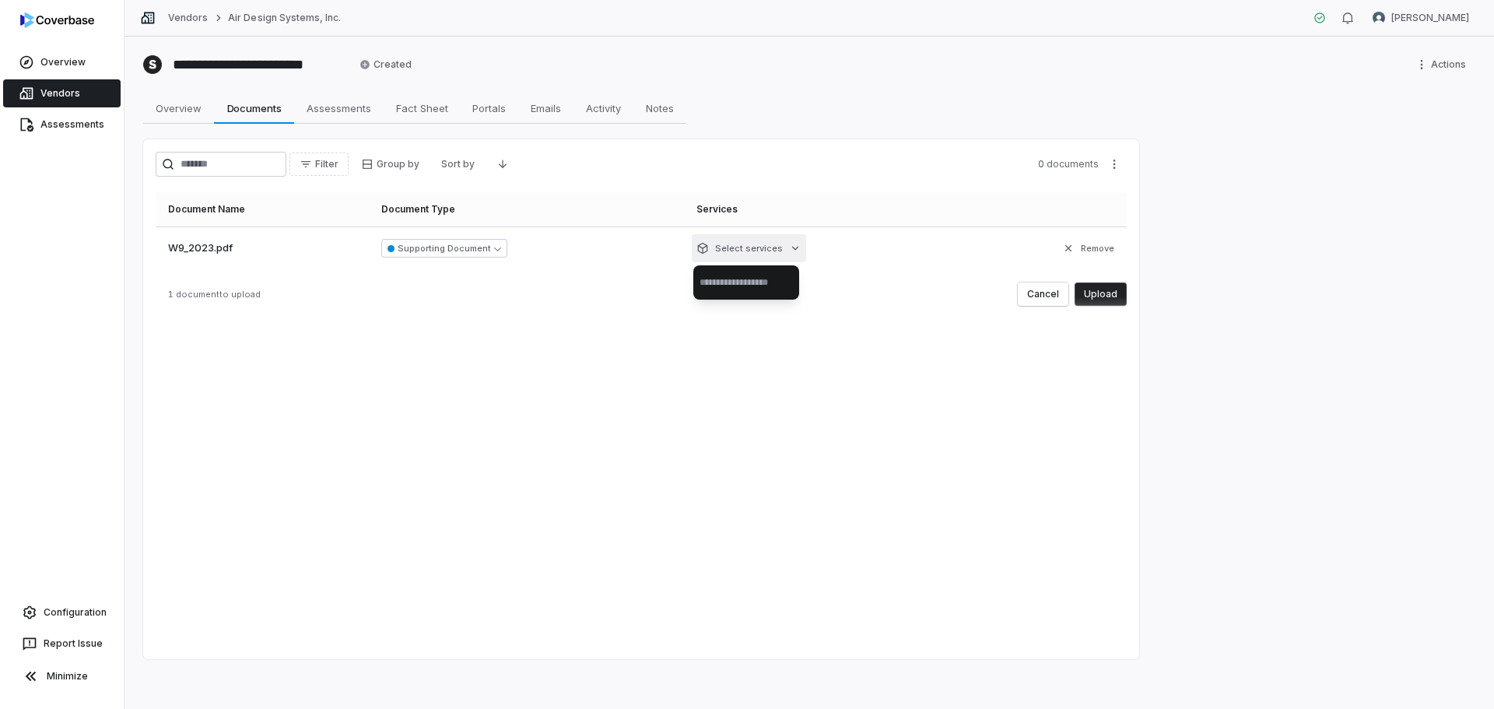
click at [776, 237] on html "**********" at bounding box center [747, 354] width 1494 height 709
click at [776, 280] on input "text" at bounding box center [746, 282] width 93 height 34
click at [1105, 292] on html "**********" at bounding box center [747, 354] width 1494 height 709
click at [1101, 296] on button "Upload" at bounding box center [1101, 293] width 52 height 23
